Goal: Information Seeking & Learning: Understand process/instructions

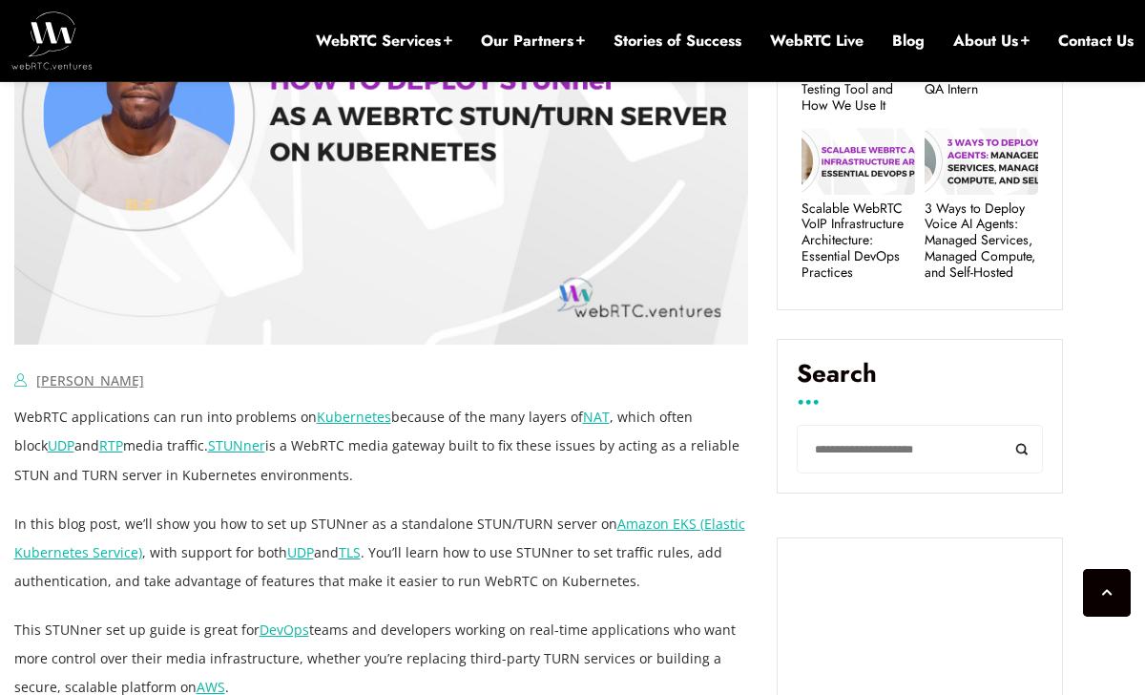
scroll to position [1115, 0]
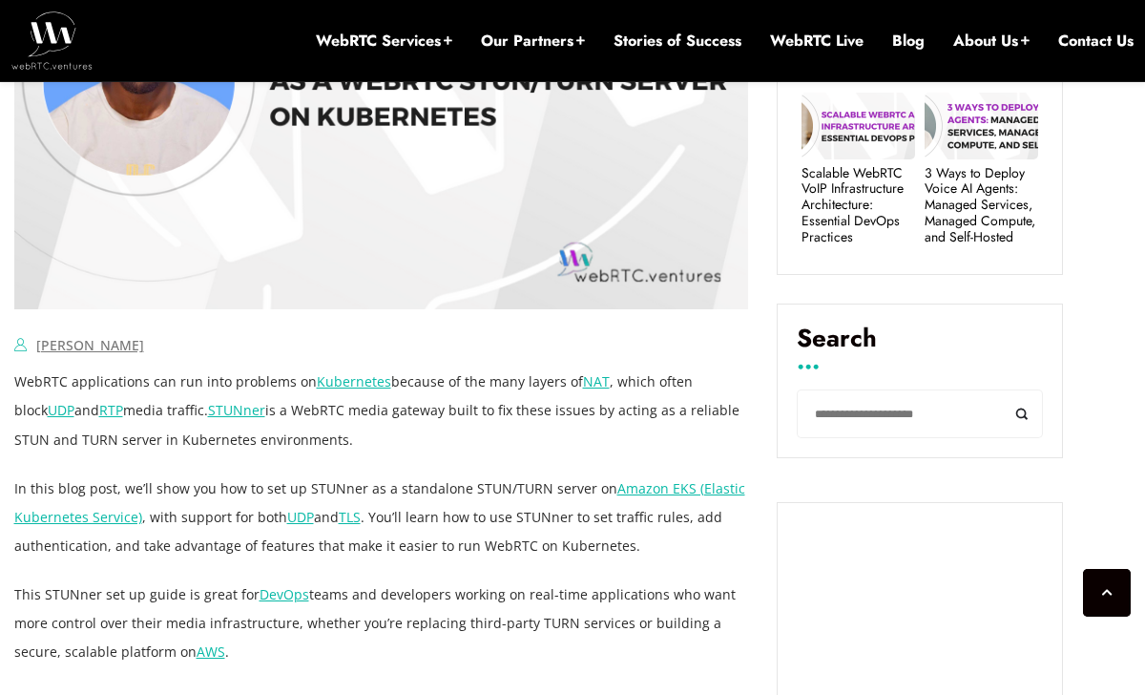
drag, startPoint x: 291, startPoint y: 440, endPoint x: 279, endPoint y: 355, distance: 85.8
click at [412, 448] on p "WebRTC applications can run into problems on Kubernetes because of the many lay…" at bounding box center [381, 410] width 735 height 86
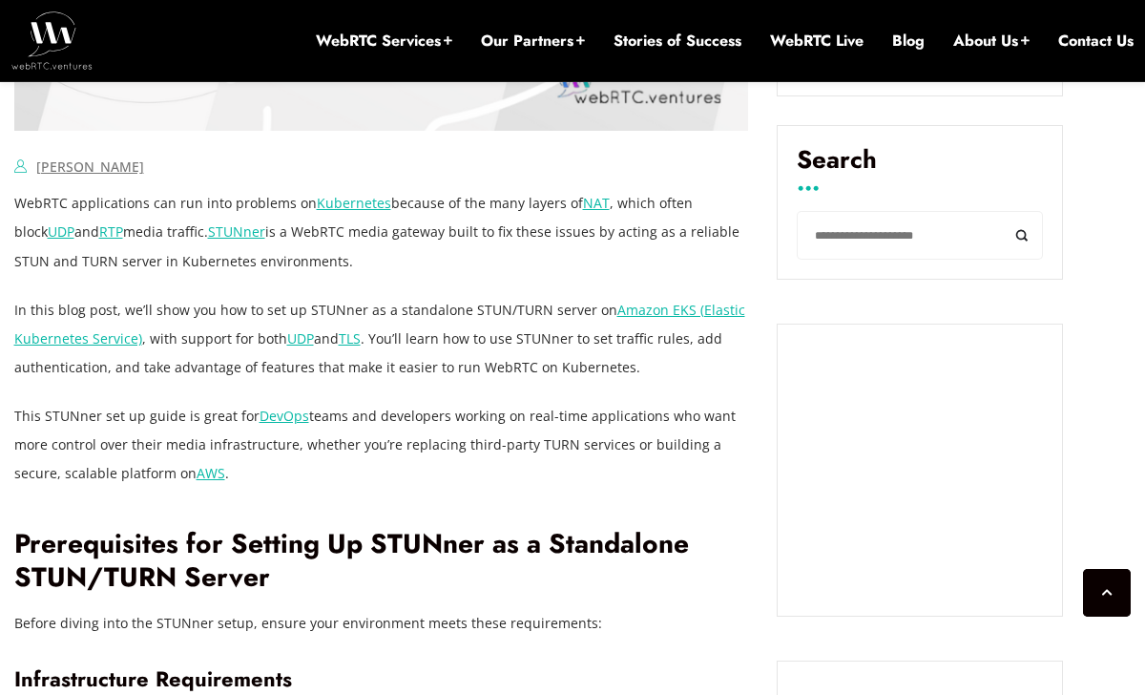
scroll to position [1328, 0]
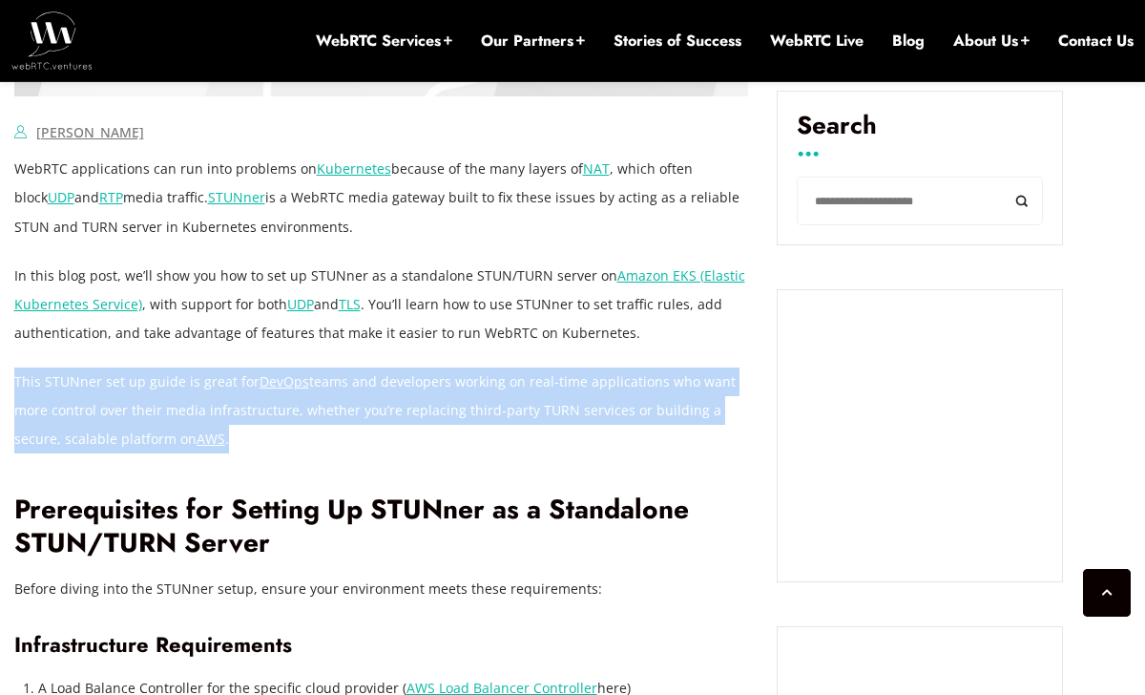
drag, startPoint x: 379, startPoint y: 355, endPoint x: 442, endPoint y: 431, distance: 99.0
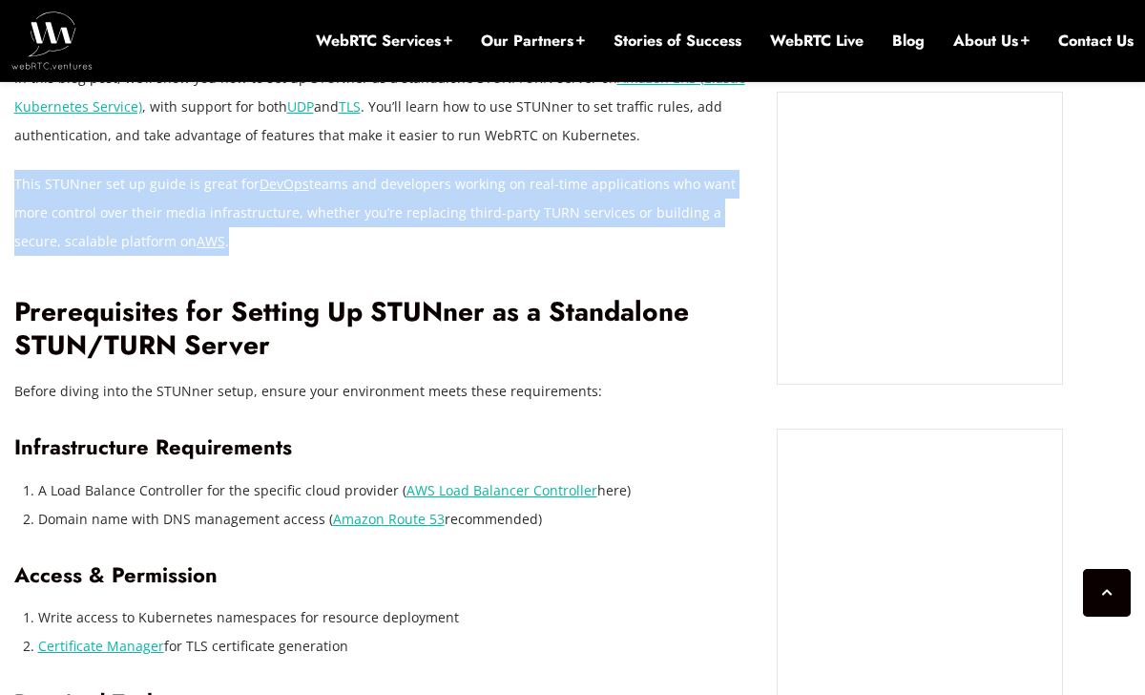
scroll to position [1528, 0]
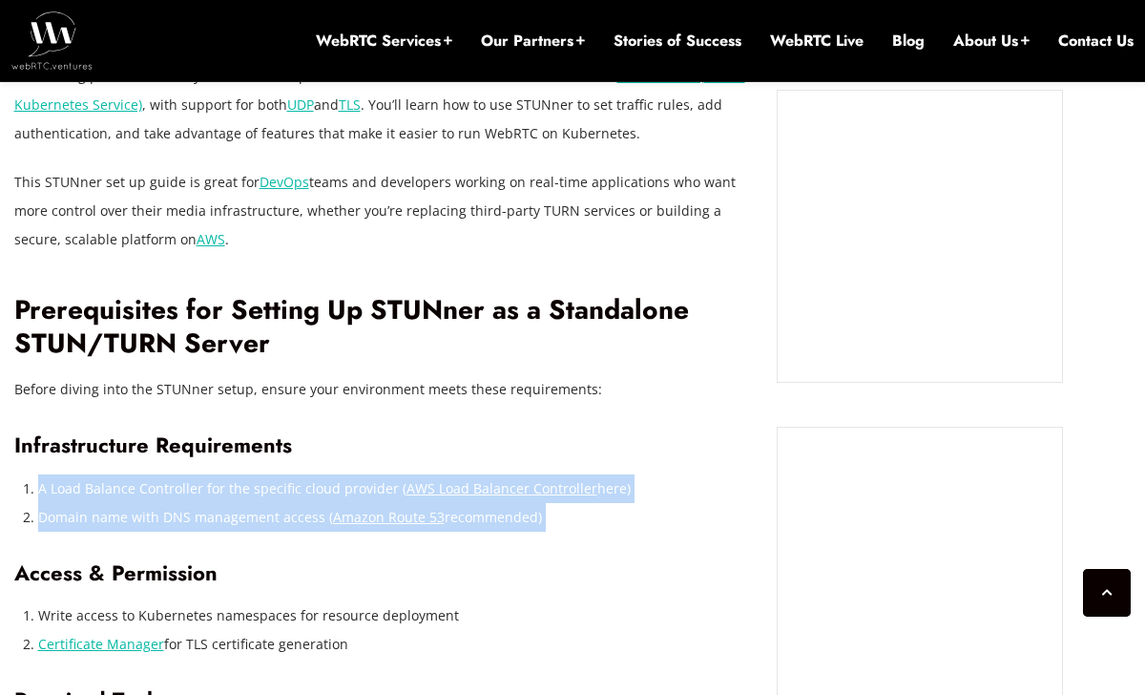
drag, startPoint x: 582, startPoint y: 548, endPoint x: 600, endPoint y: 433, distance: 115.9
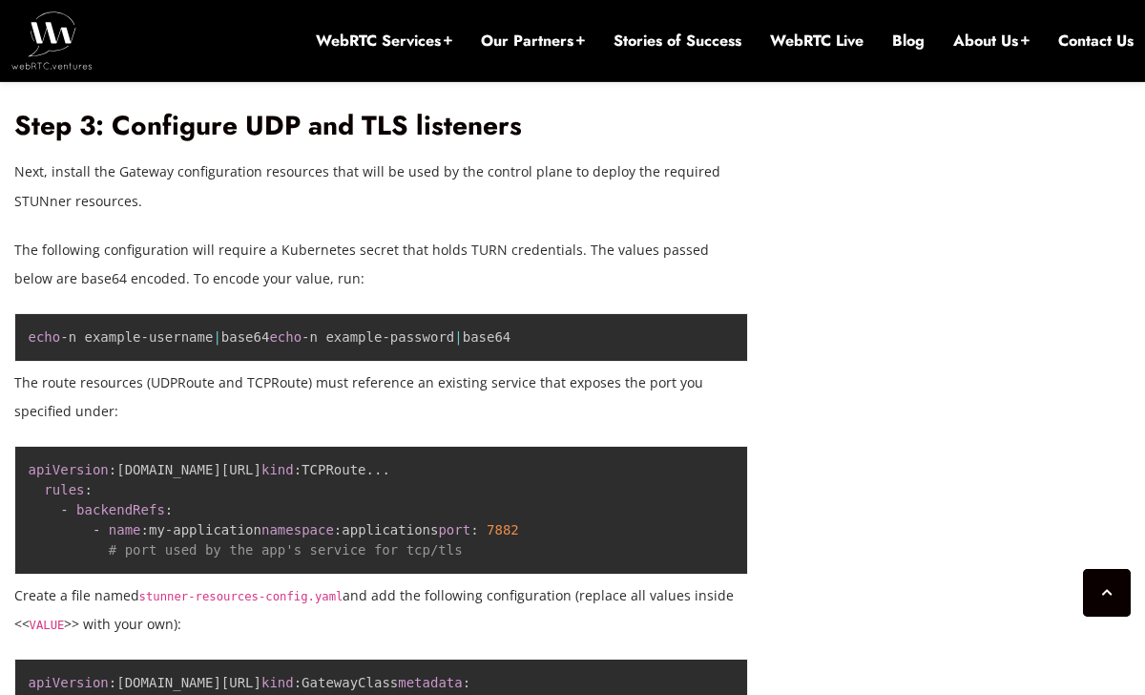
scroll to position [8669, 0]
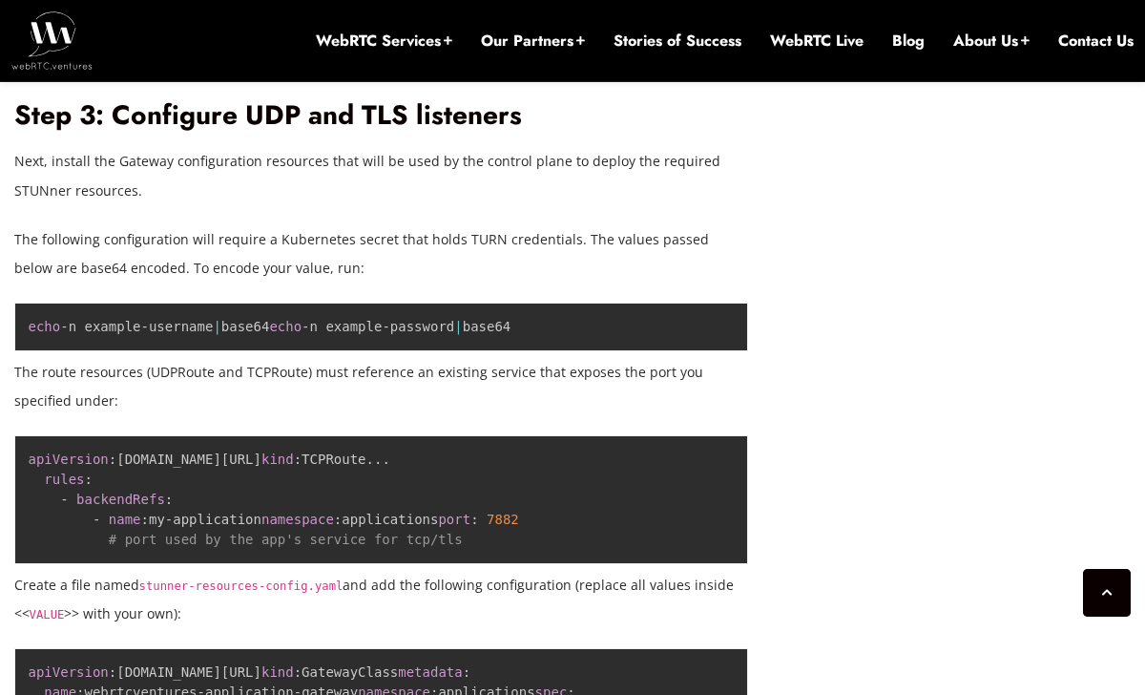
drag, startPoint x: 97, startPoint y: 322, endPoint x: 392, endPoint y: 343, distance: 295.6
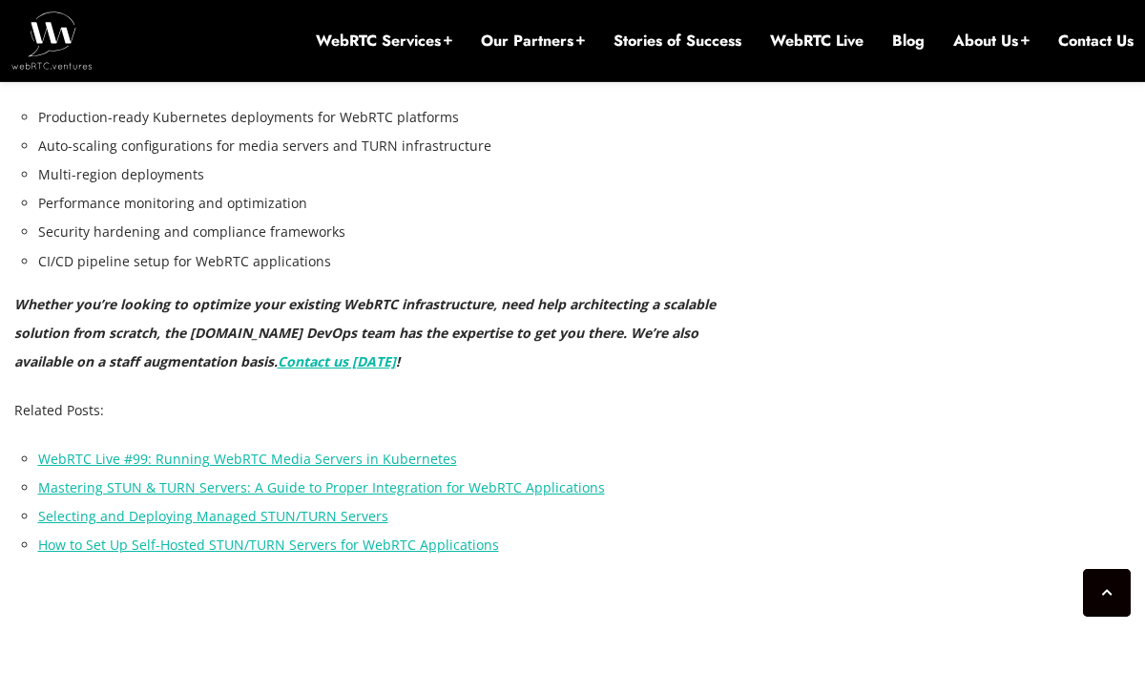
scroll to position [12791, 0]
